Goal: Information Seeking & Learning: Learn about a topic

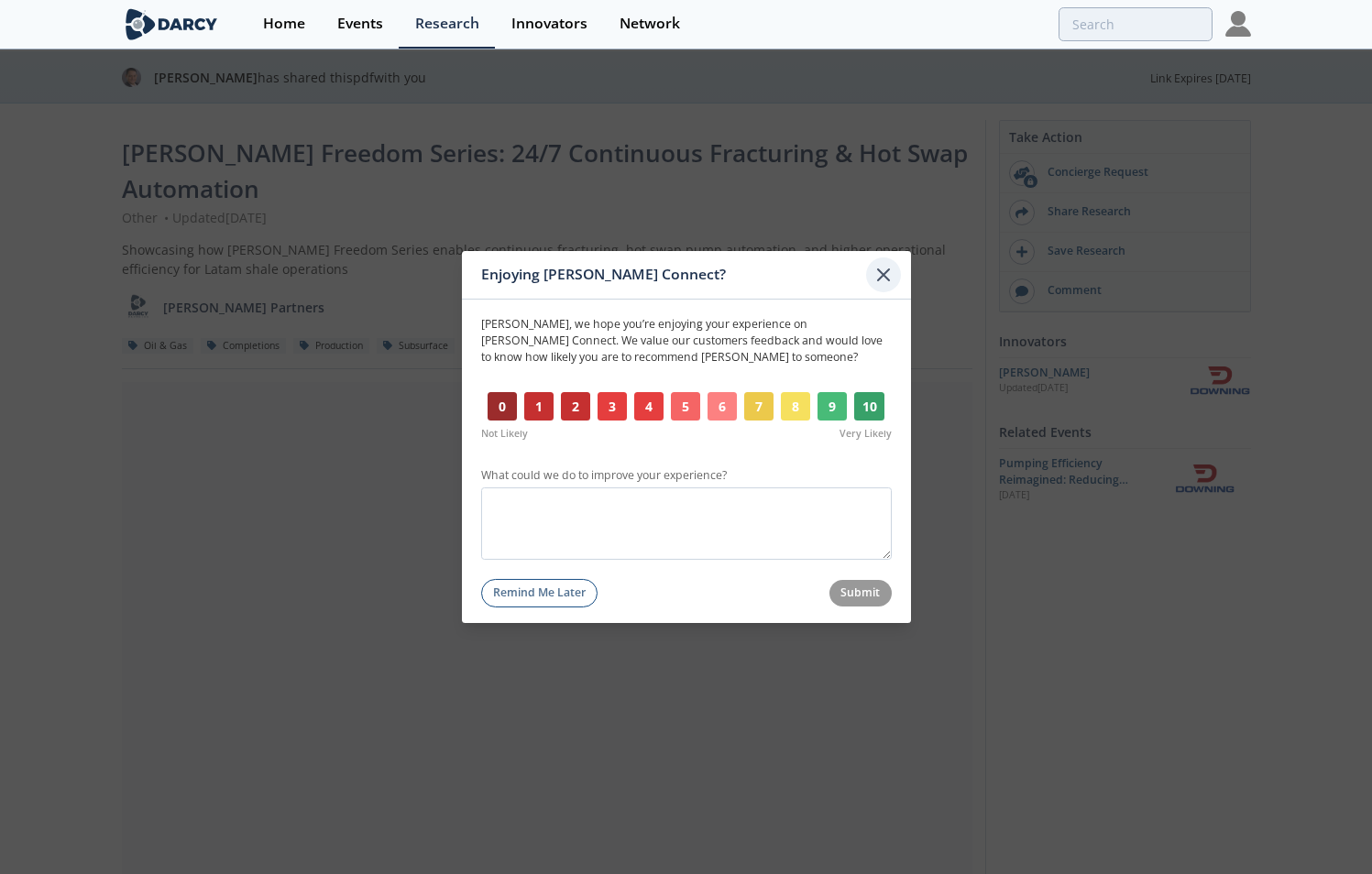
click at [879, 285] on icon at bounding box center [883, 275] width 22 height 22
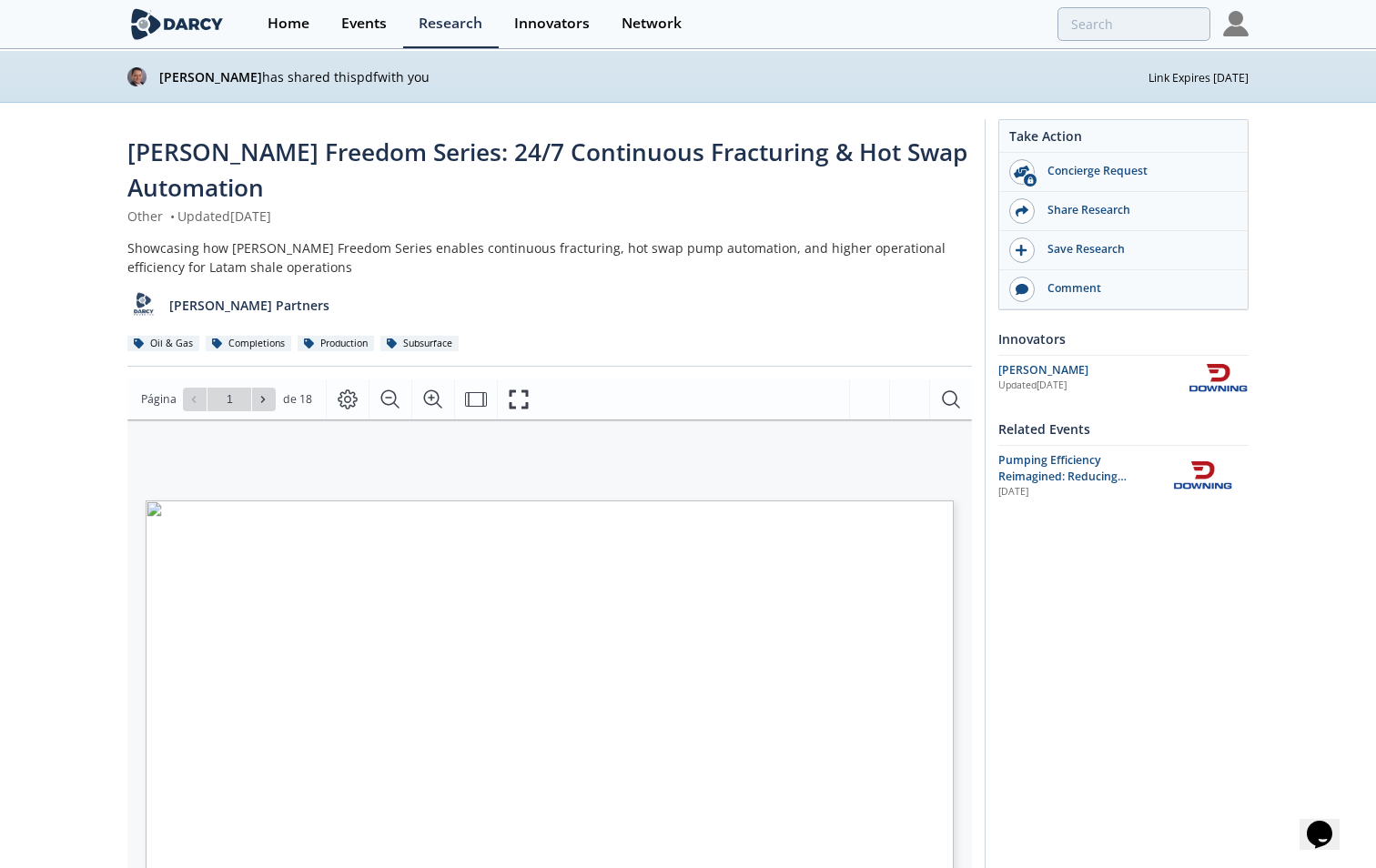
type input "2"
type input "5"
type input "6"
type input "7"
type input "8"
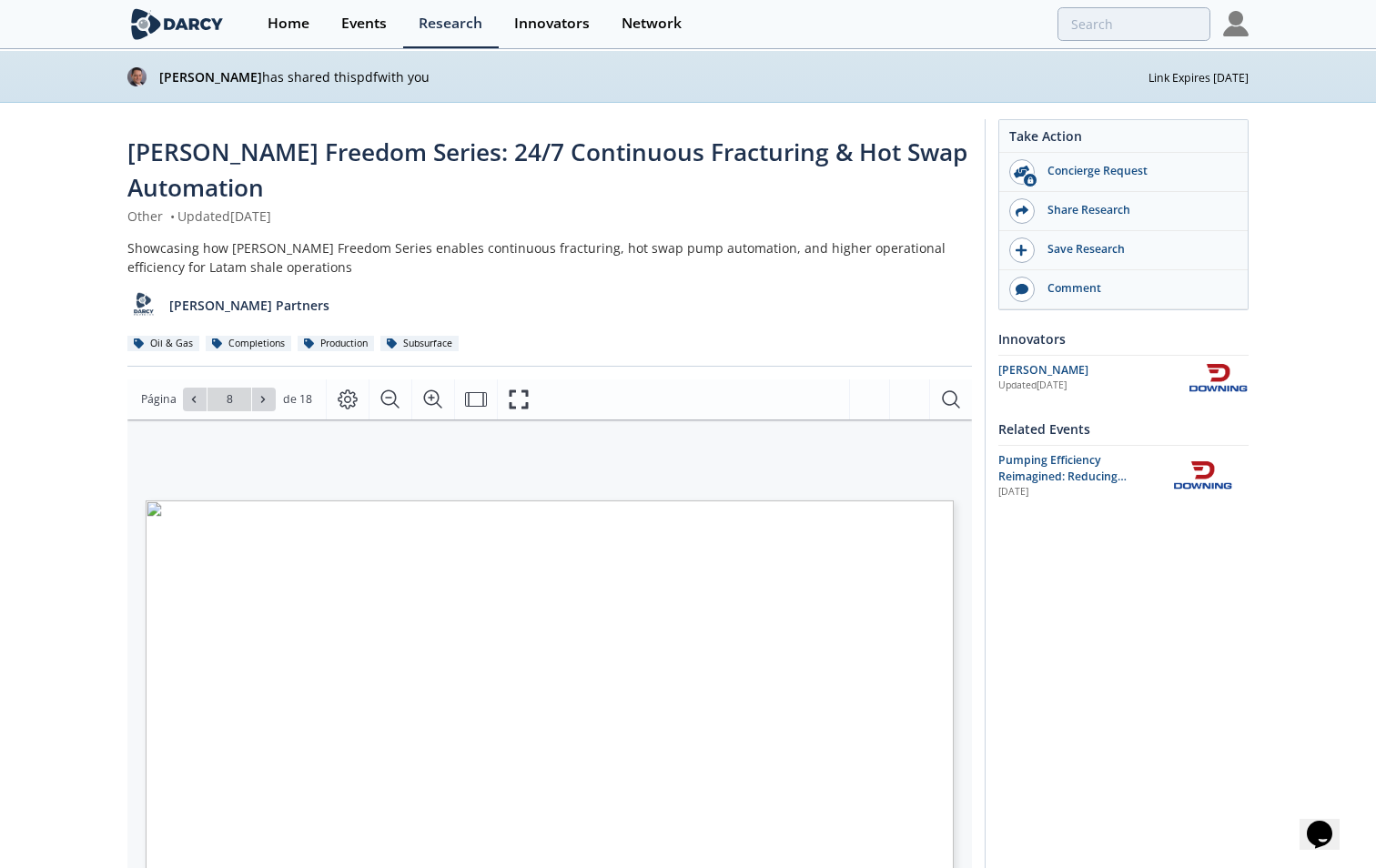
type input "9"
type input "10"
type input "12"
type input "13"
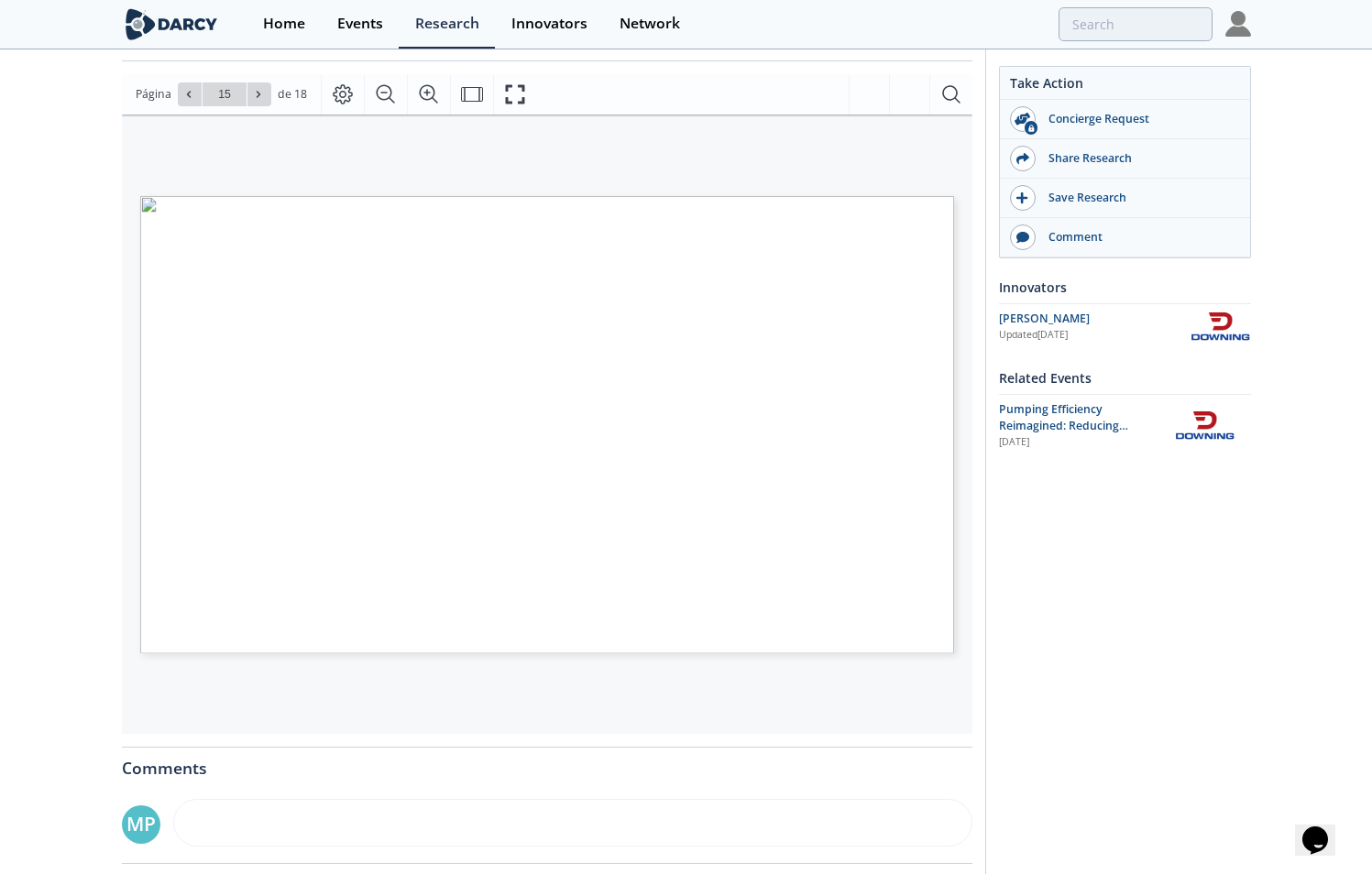
scroll to position [310, 0]
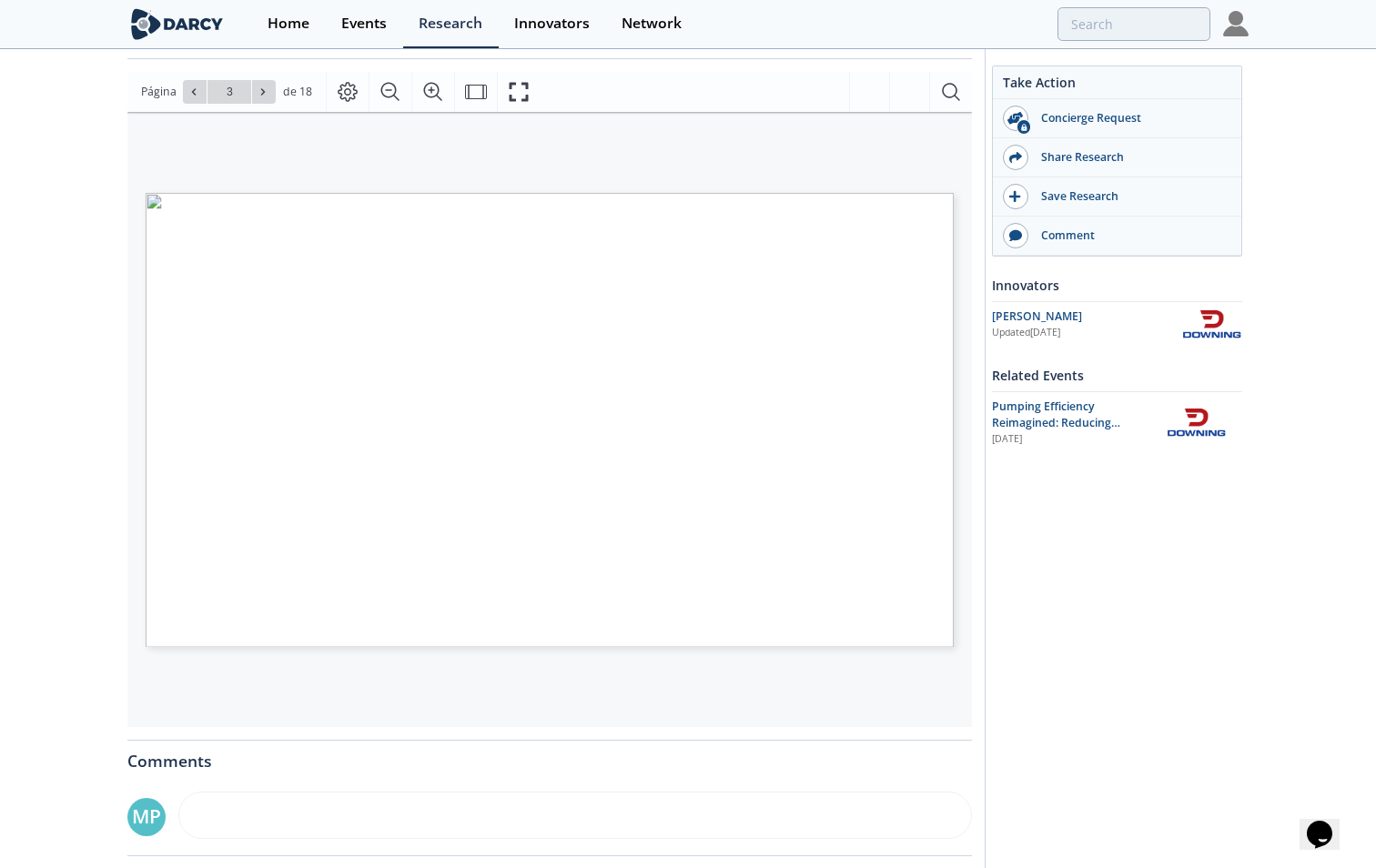
type input "4"
